Goal: Entertainment & Leisure: Consume media (video, audio)

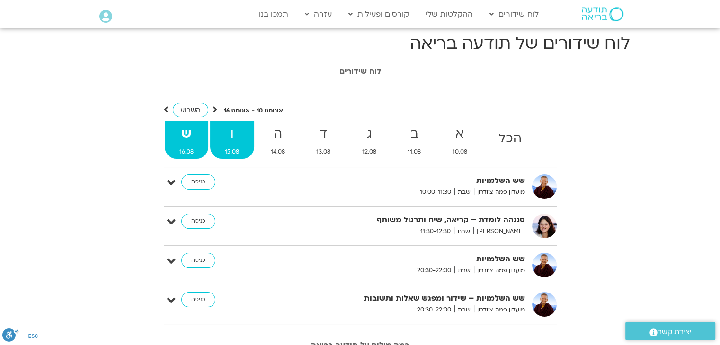
click at [239, 136] on strong "ו" at bounding box center [232, 134] width 44 height 21
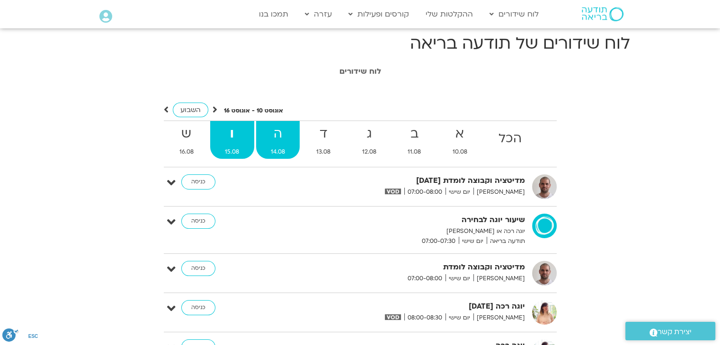
click at [264, 136] on strong "ה" at bounding box center [278, 134] width 44 height 21
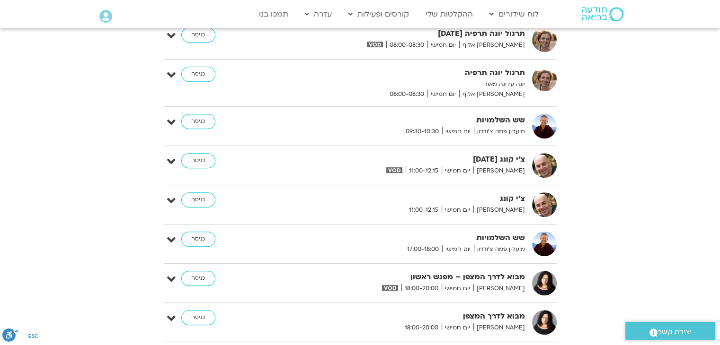
scroll to position [379, 0]
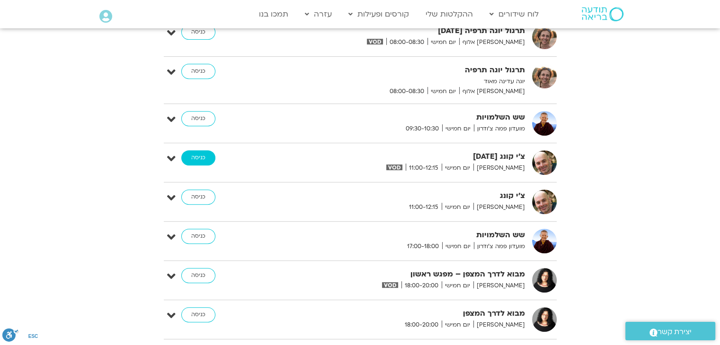
click at [205, 157] on link "כניסה" at bounding box center [198, 157] width 34 height 15
